Goal: Information Seeking & Learning: Learn about a topic

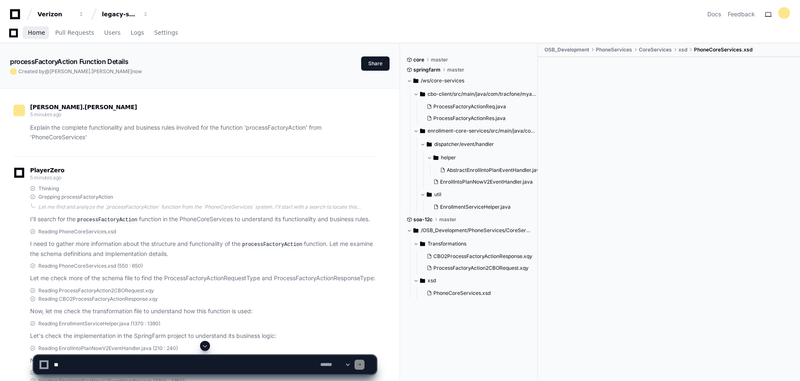
scroll to position [334, 0]
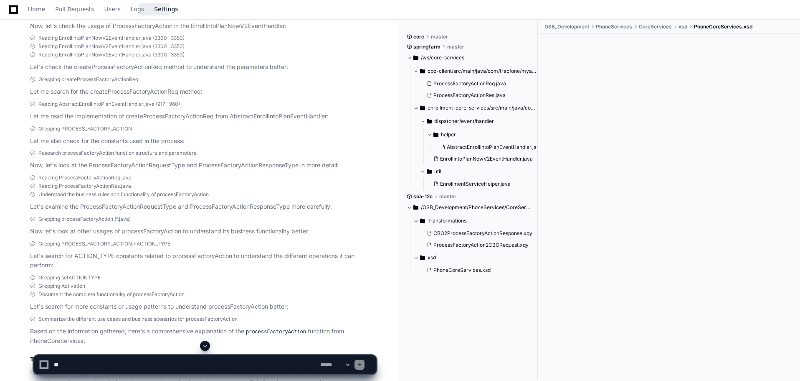
click at [156, 8] on span "Settings" at bounding box center [166, 9] width 24 height 5
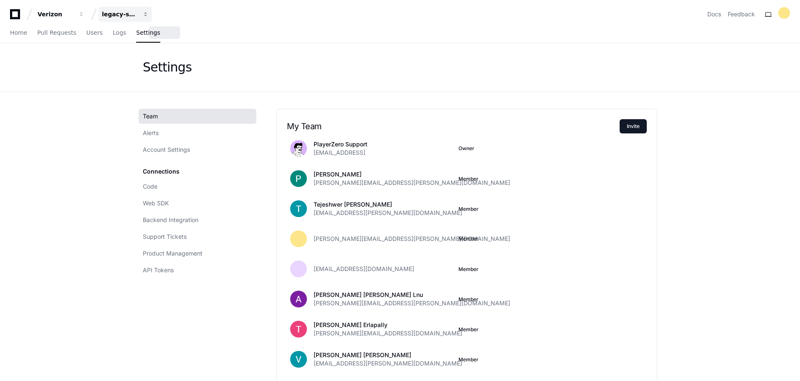
click at [147, 14] on span "button" at bounding box center [146, 14] width 6 height 6
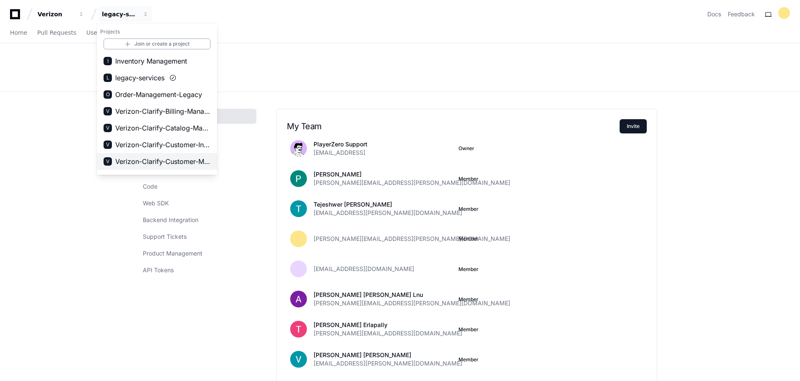
click at [173, 158] on span "Verizon-Clarify-Customer-Management" at bounding box center [162, 161] width 95 height 10
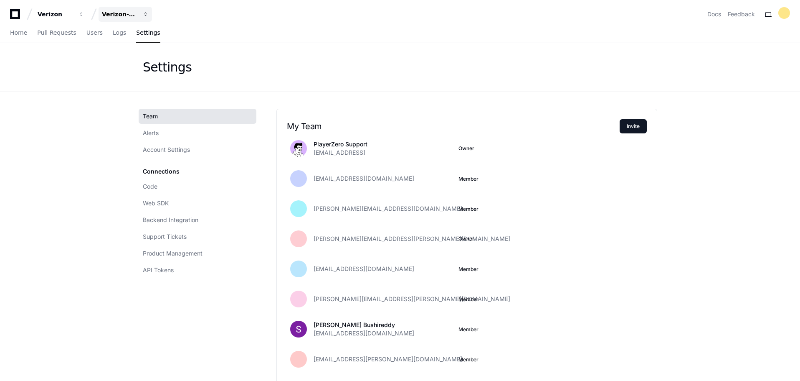
click at [143, 15] on span "button" at bounding box center [146, 14] width 6 height 6
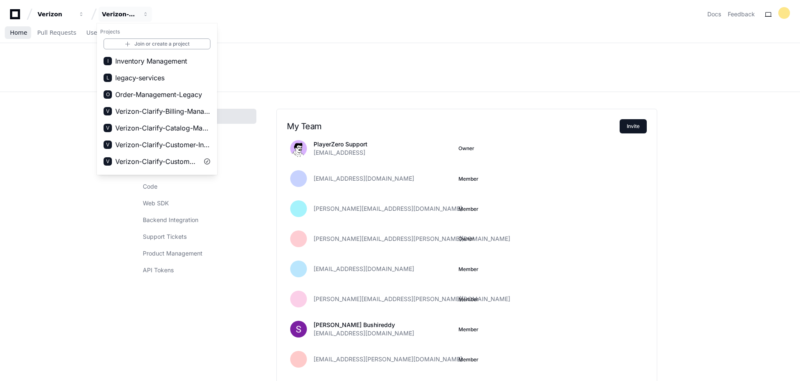
click at [15, 35] on span "Home" at bounding box center [18, 32] width 17 height 5
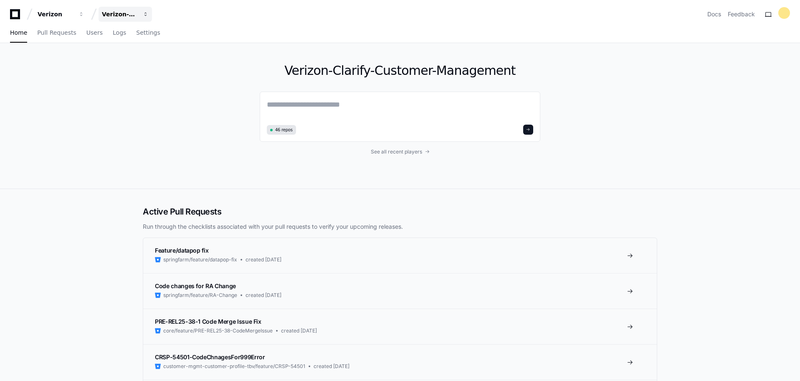
click at [147, 13] on span "button" at bounding box center [146, 14] width 6 height 6
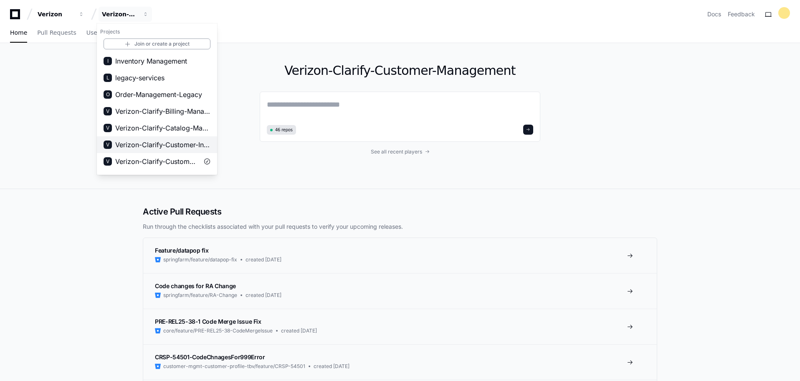
click at [188, 146] on span "Verizon-Clarify-Customer-Integrations" at bounding box center [162, 145] width 95 height 10
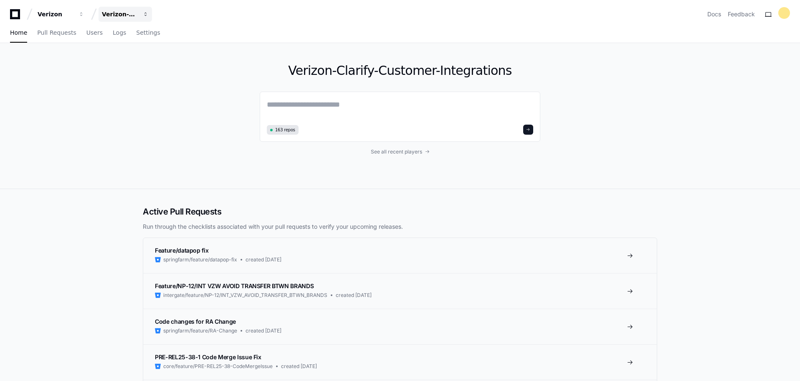
click at [144, 14] on span "button" at bounding box center [146, 14] width 6 height 6
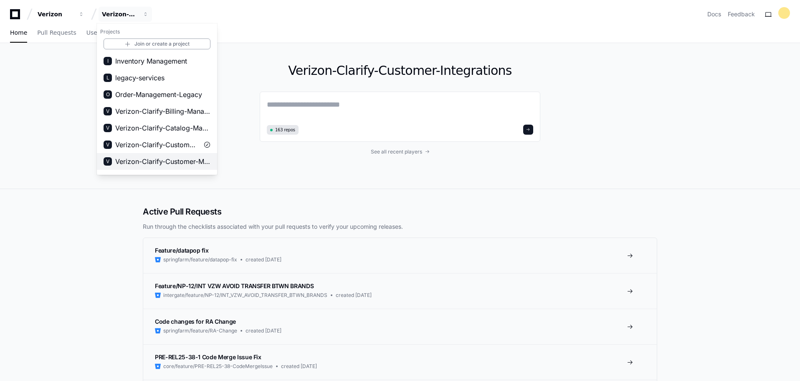
click at [168, 163] on span "Verizon-Clarify-Customer-Management" at bounding box center [162, 161] width 95 height 10
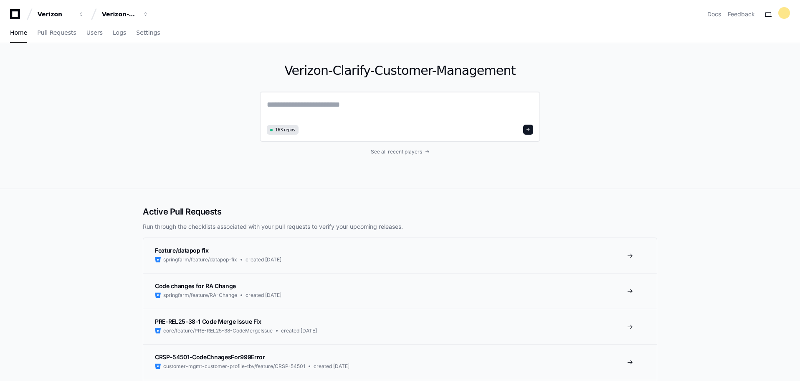
click at [336, 107] on textarea at bounding box center [400, 110] width 267 height 23
paste textarea "**********"
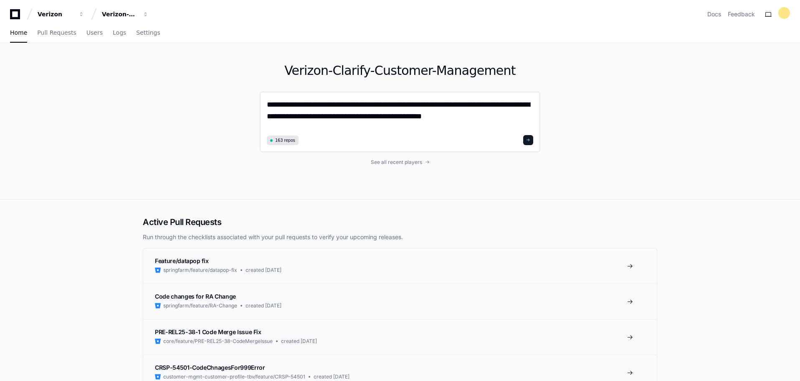
type textarea "**********"
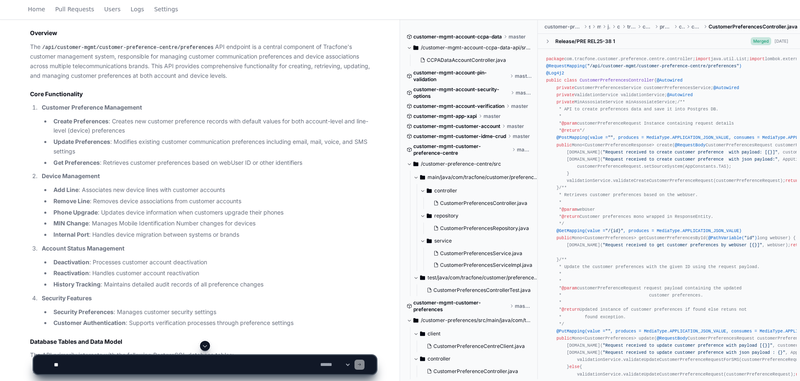
scroll to position [254, 0]
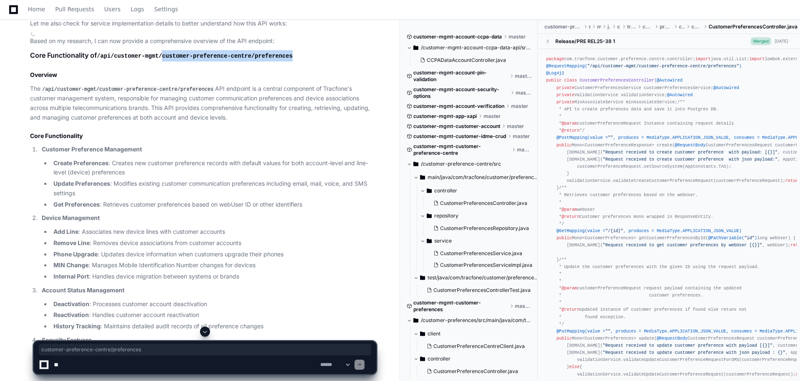
drag, startPoint x: 279, startPoint y: 57, endPoint x: 160, endPoint y: 56, distance: 119.1
click at [160, 56] on h1 "Core Functionality of /api/customer-mgmt/customer-preference-centre/preferences" at bounding box center [203, 55] width 346 height 11
copy code "customer-preference-centre/preferences"
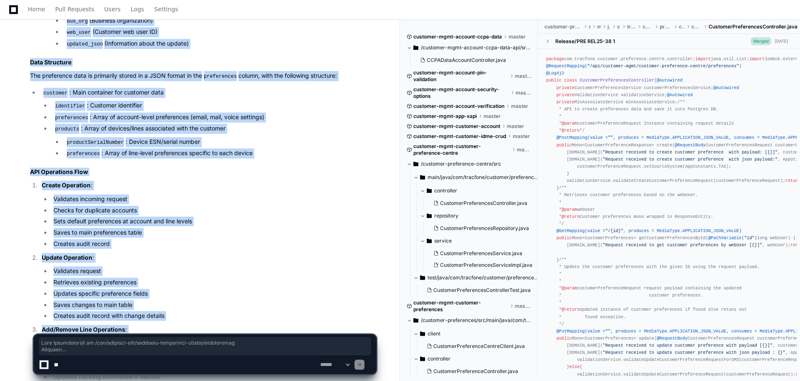
scroll to position [965, 0]
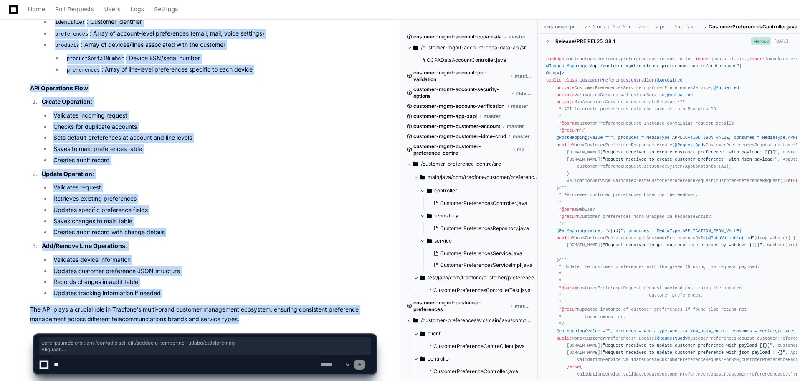
drag, startPoint x: 29, startPoint y: 55, endPoint x: 258, endPoint y: 309, distance: 341.6
copy article "Core Functionality of /api/customer-mgmt/customer-preference-centre/preferences…"
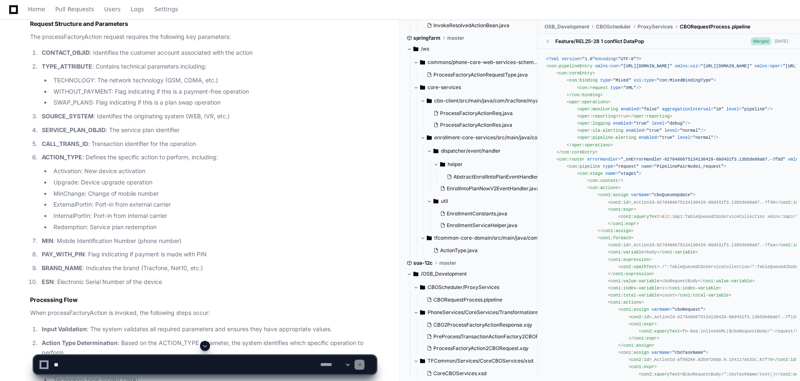
scroll to position [655, 0]
